Goal: Check status

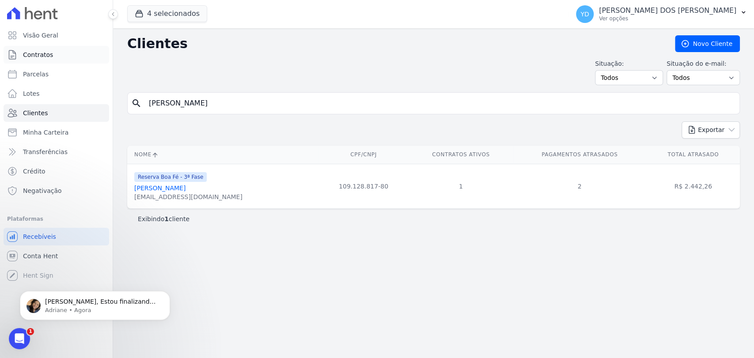
click at [70, 47] on link "Contratos" at bounding box center [57, 55] width 106 height 18
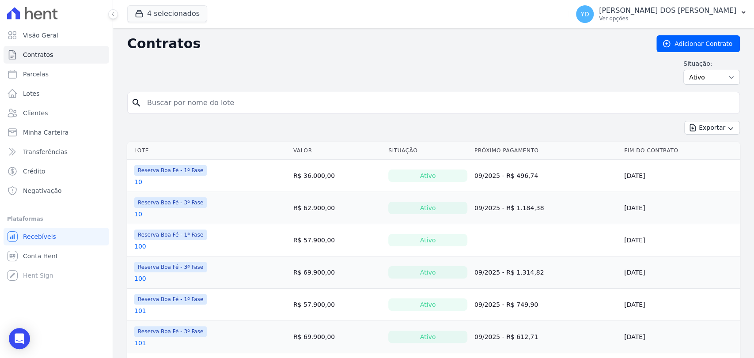
click at [230, 96] on input "search" at bounding box center [439, 103] width 594 height 18
type input "206"
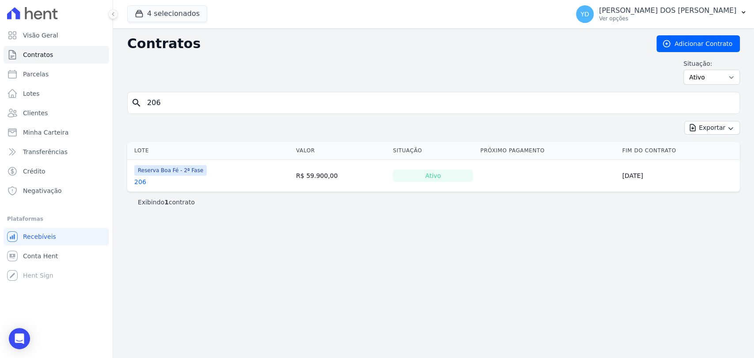
click at [144, 185] on link "206" at bounding box center [140, 182] width 12 height 9
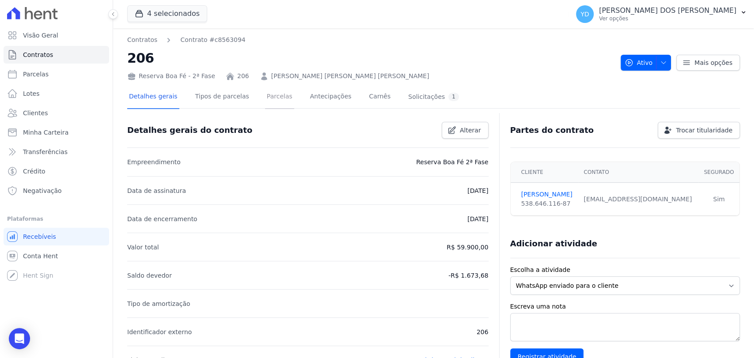
click at [265, 96] on link "Parcelas" at bounding box center [279, 97] width 29 height 23
